Goal: Find specific page/section: Find specific page/section

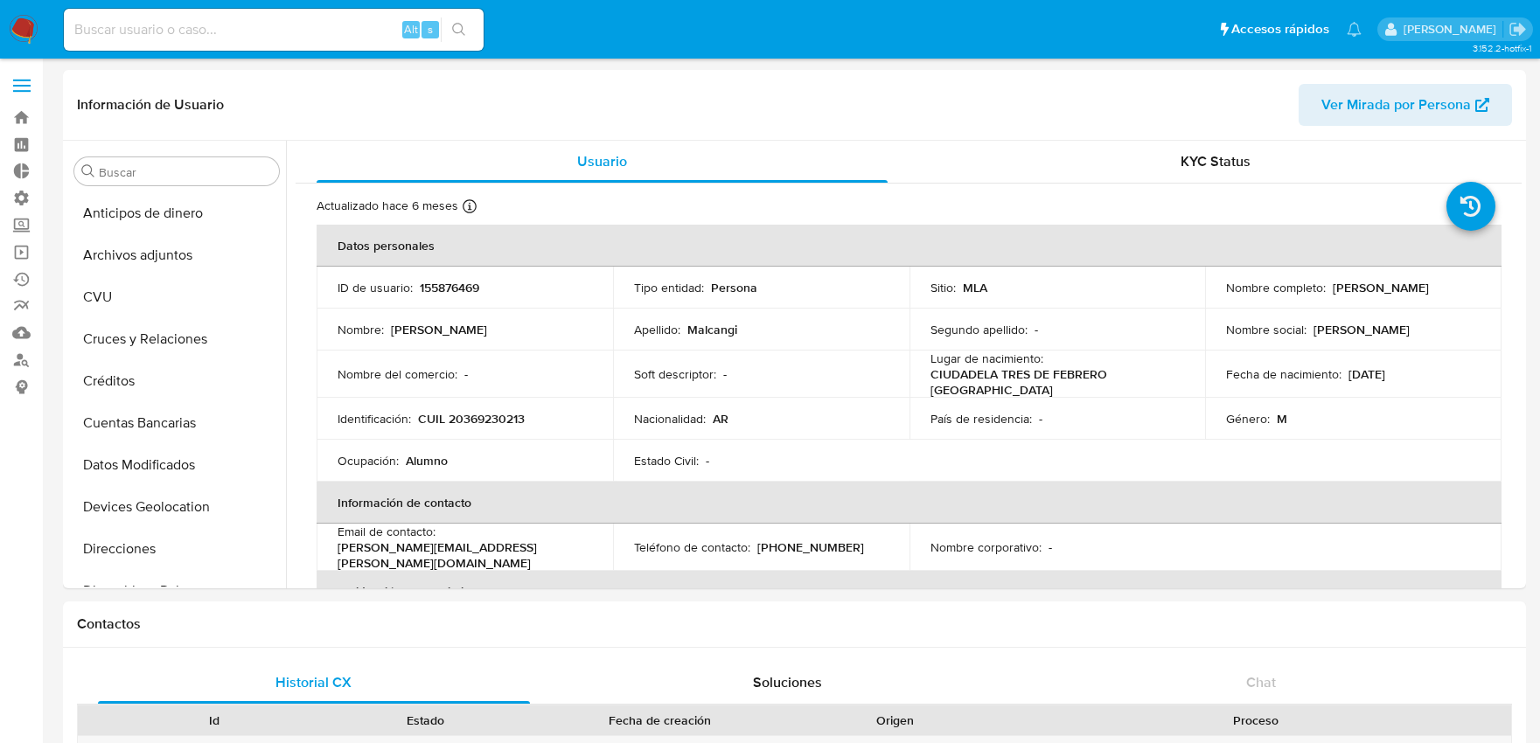
select select "10"
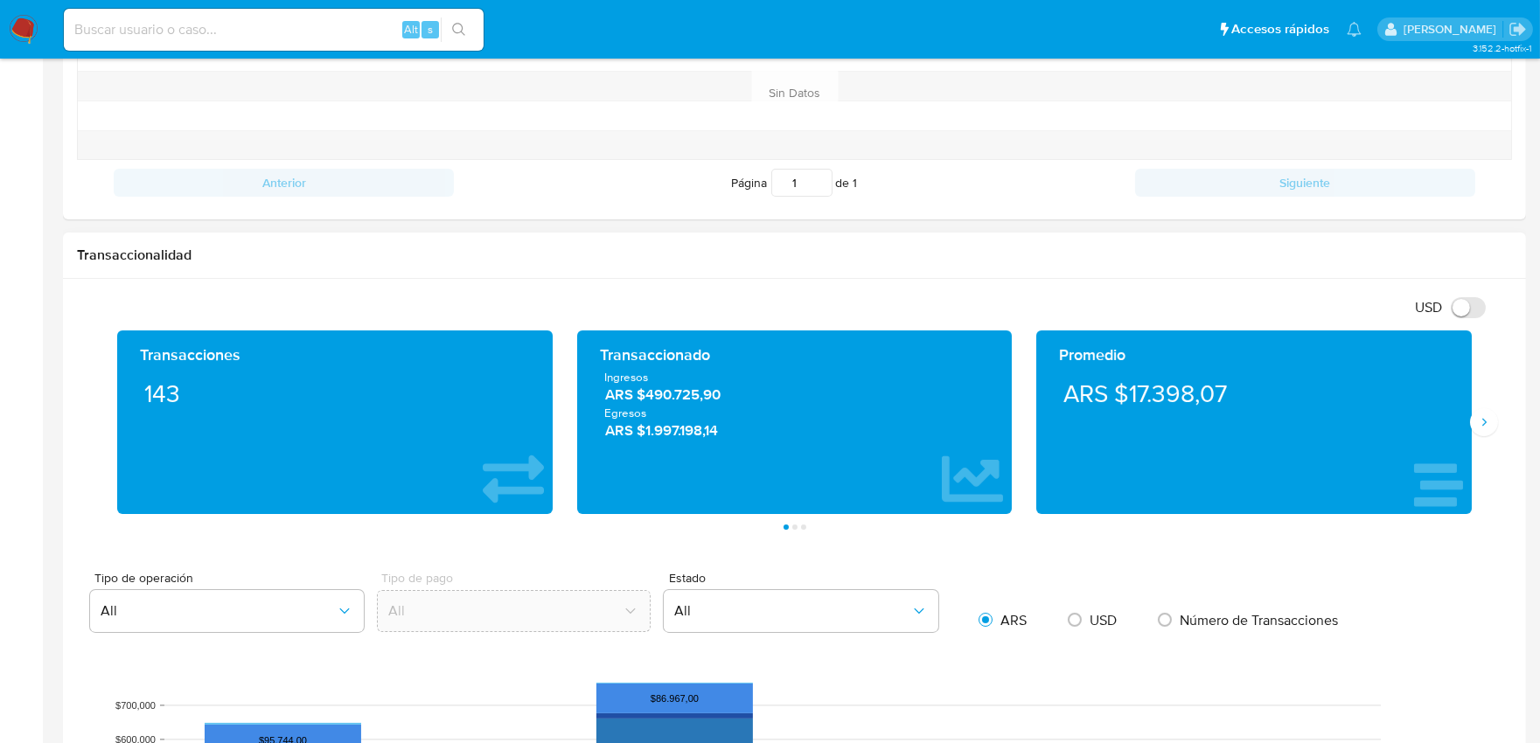
scroll to position [680, 0]
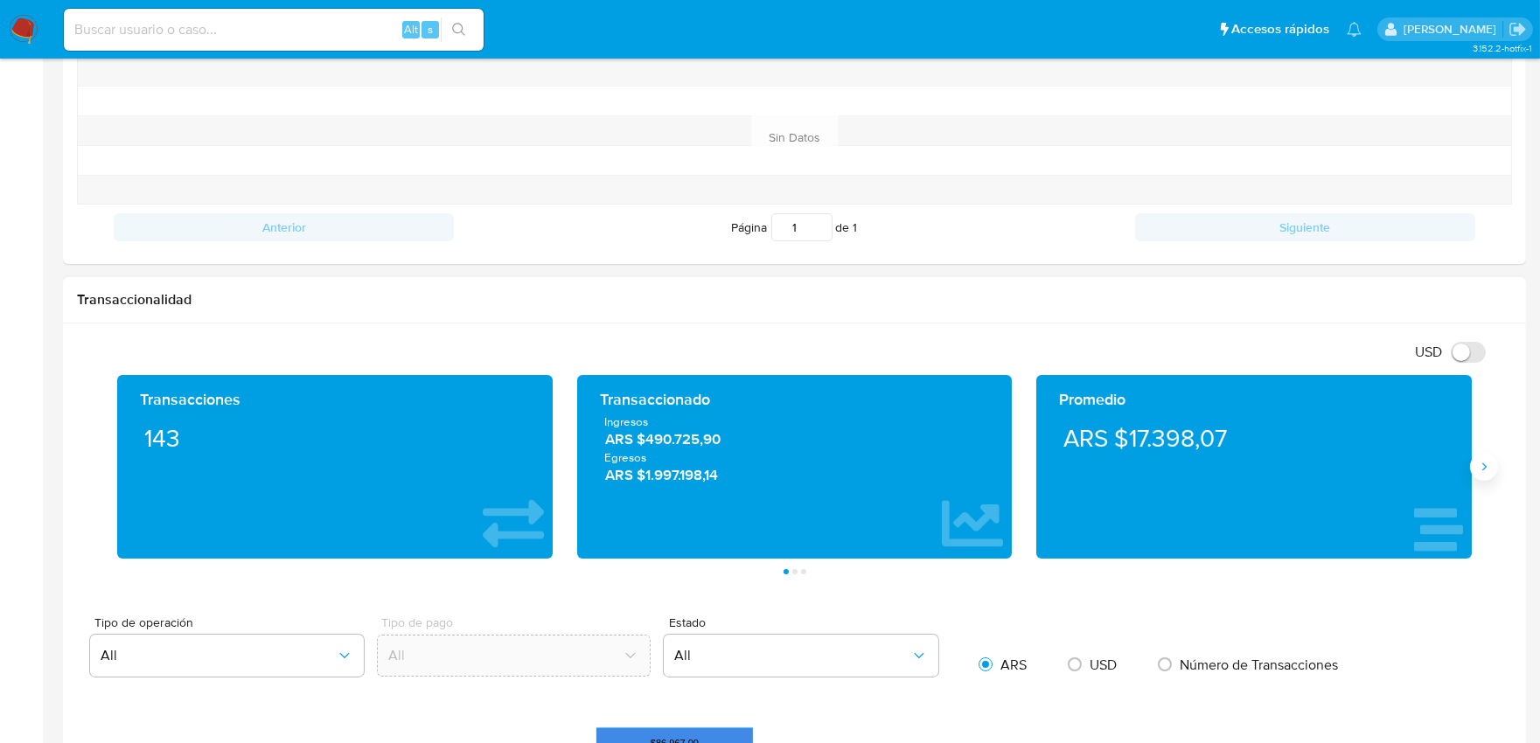
click at [1480, 472] on icon "Siguiente" at bounding box center [1484, 467] width 14 height 14
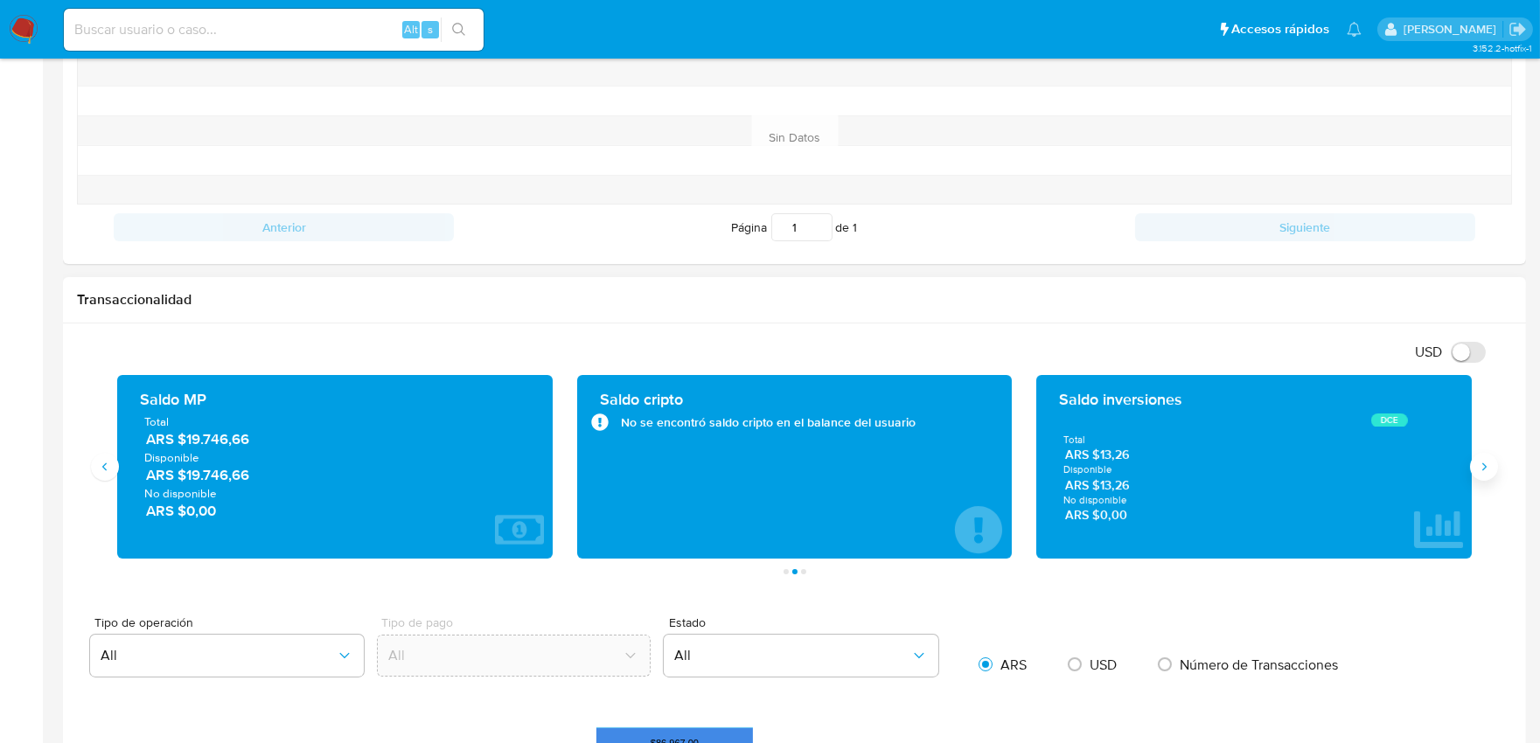
click at [1482, 471] on icon "Siguiente" at bounding box center [1484, 467] width 14 height 14
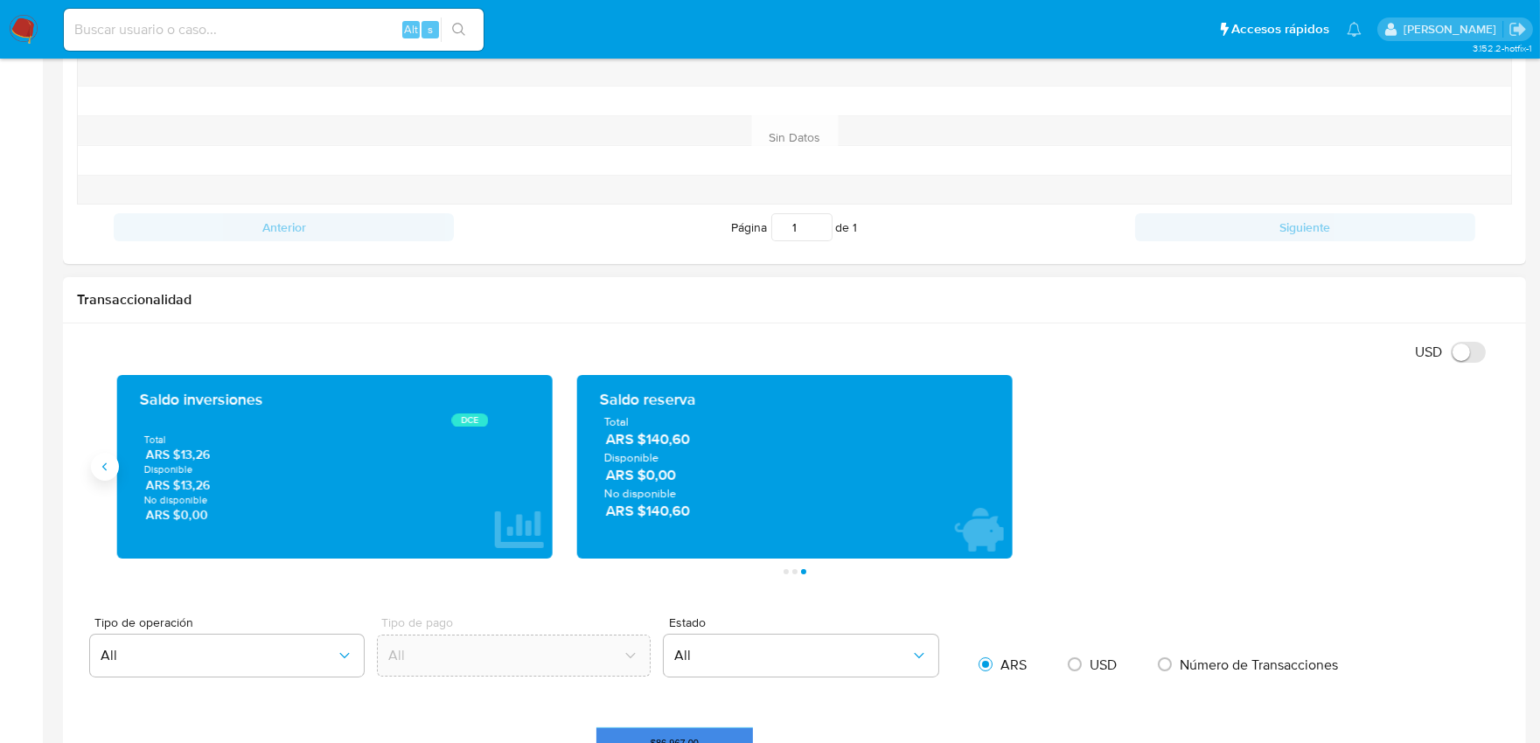
click at [111, 472] on icon "Anterior" at bounding box center [105, 467] width 14 height 14
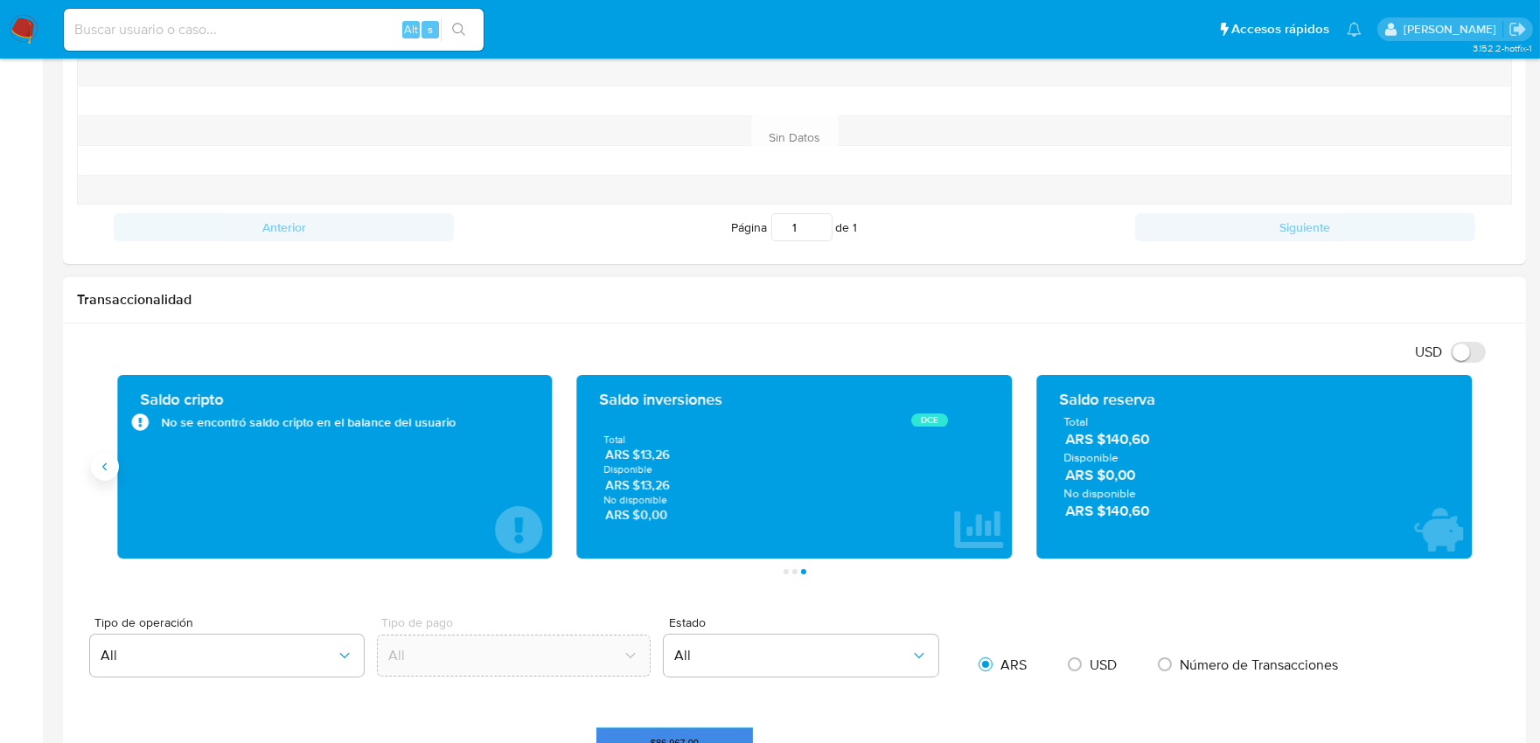
click at [111, 472] on icon "Anterior" at bounding box center [105, 467] width 14 height 14
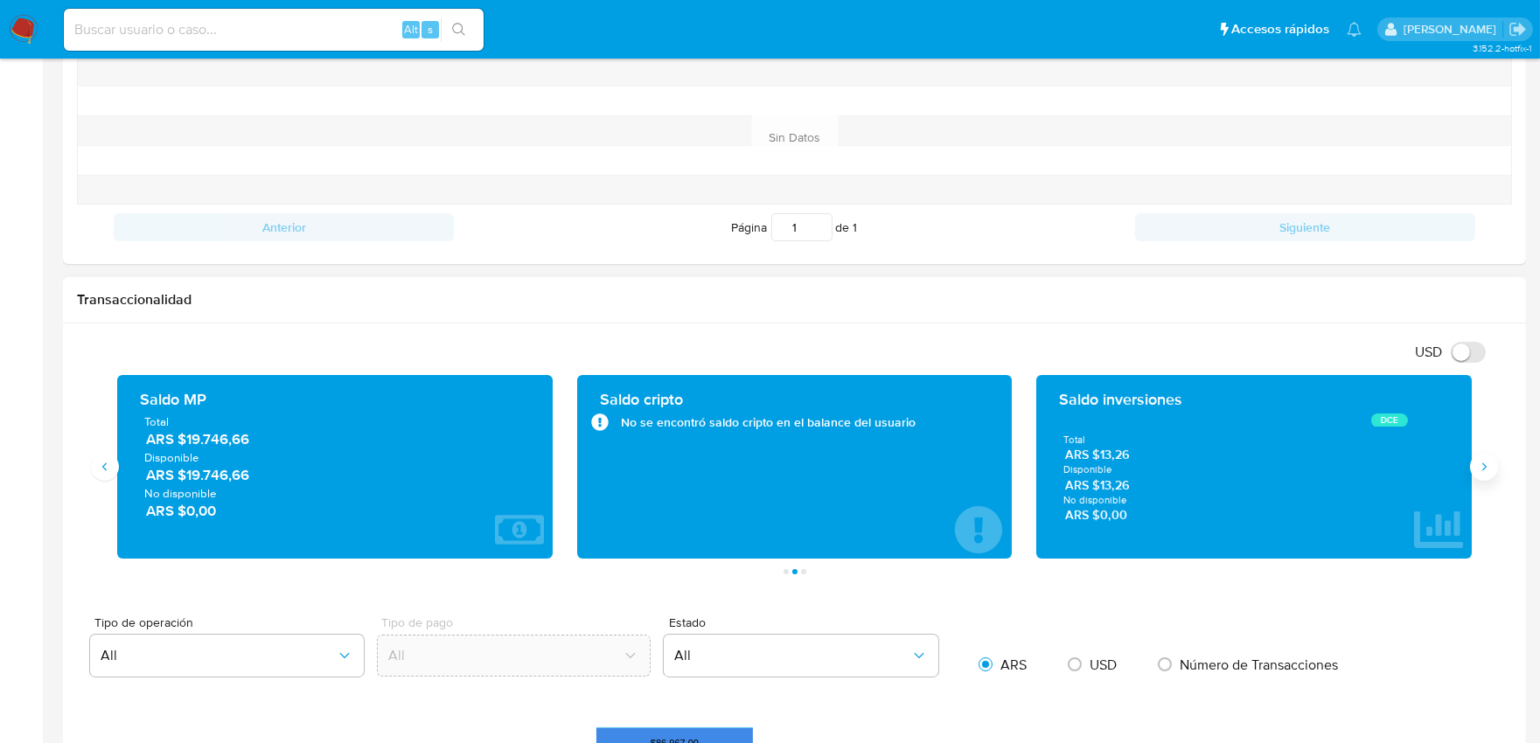
click at [1483, 471] on icon "Siguiente" at bounding box center [1484, 468] width 4 height 8
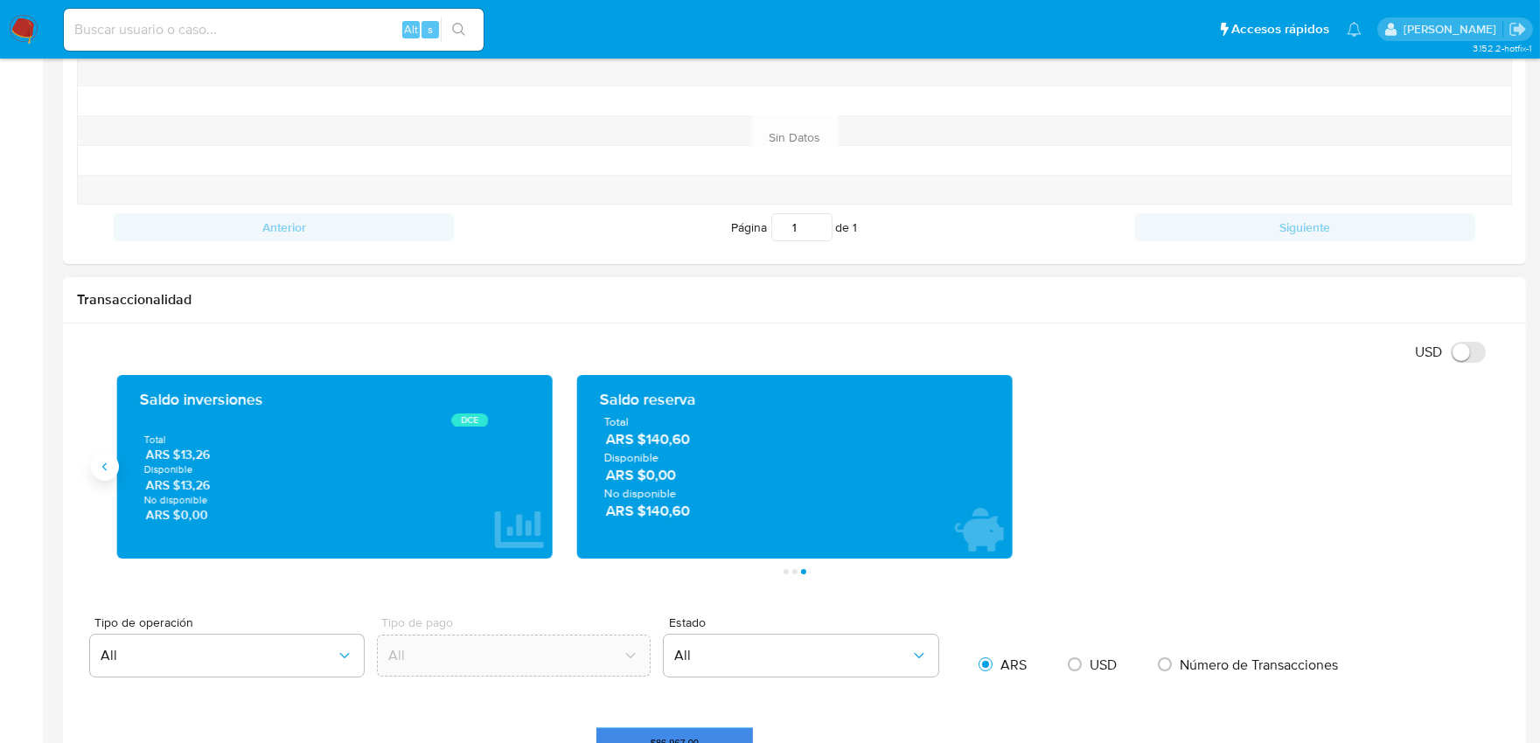
click at [102, 474] on icon "Anterior" at bounding box center [105, 467] width 14 height 14
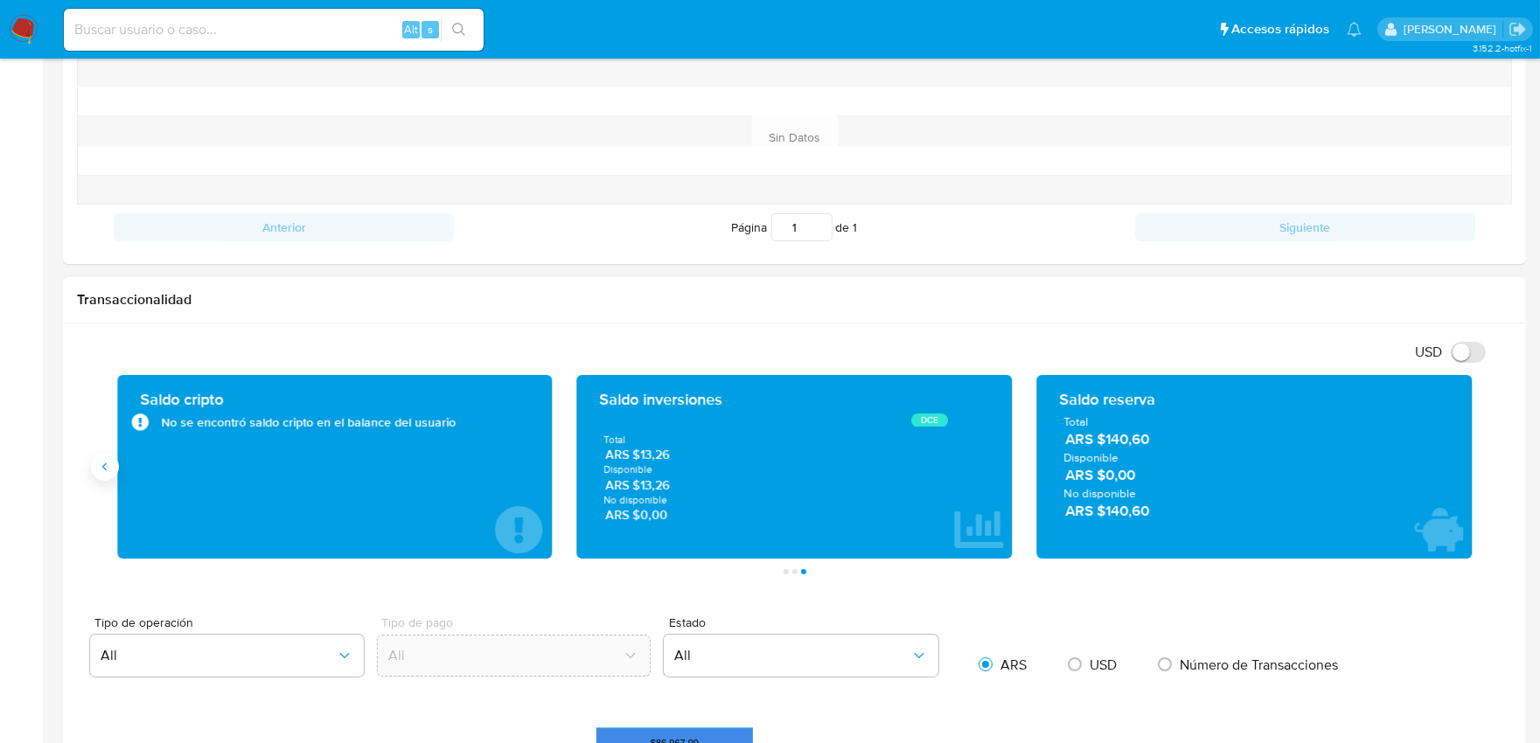
click at [102, 474] on icon "Anterior" at bounding box center [105, 467] width 14 height 14
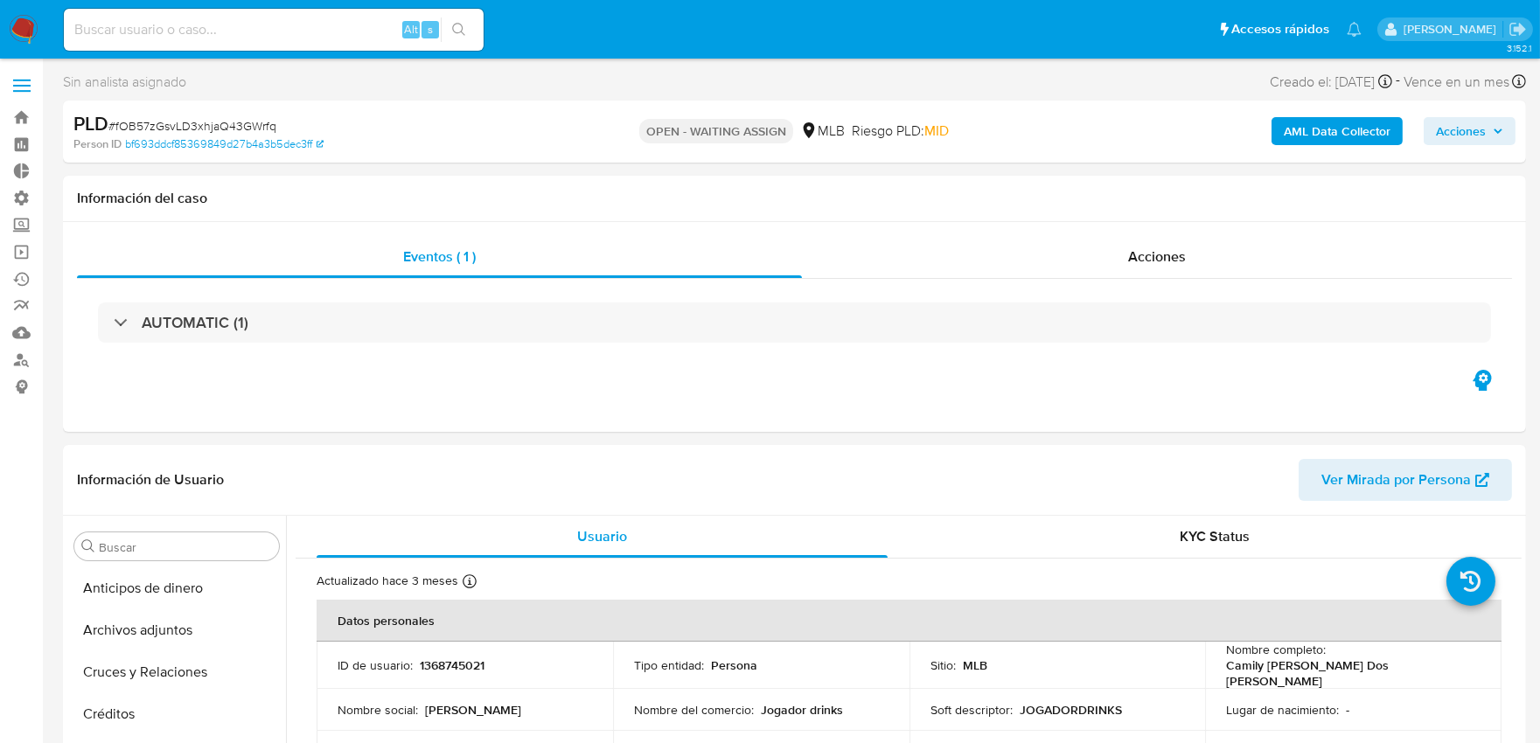
scroll to position [59, 0]
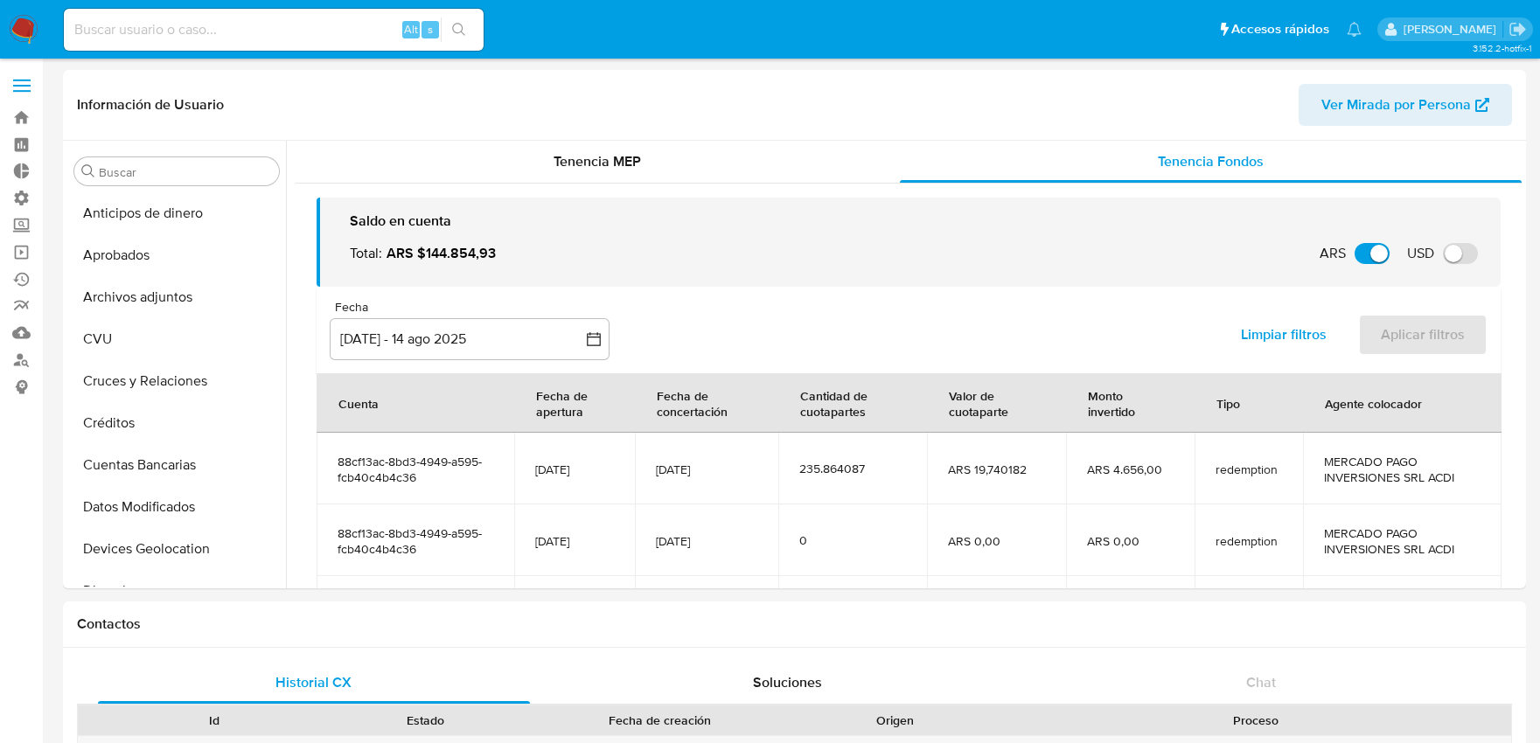
select select "10"
